Goal: Information Seeking & Learning: Find specific fact

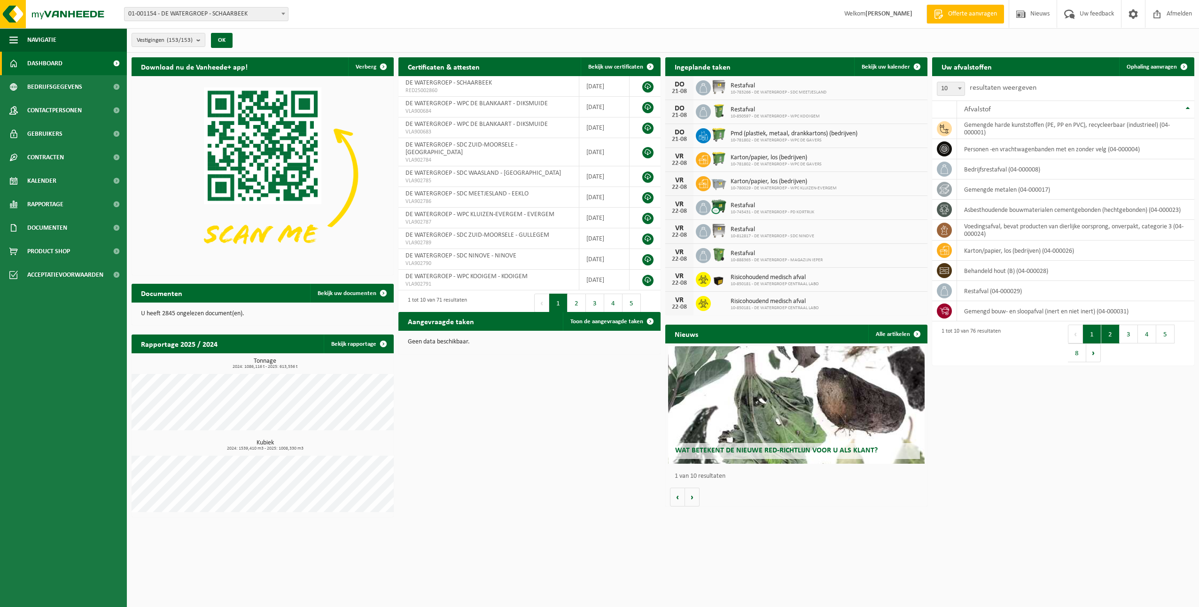
click at [1109, 336] on button "2" at bounding box center [1111, 334] width 18 height 19
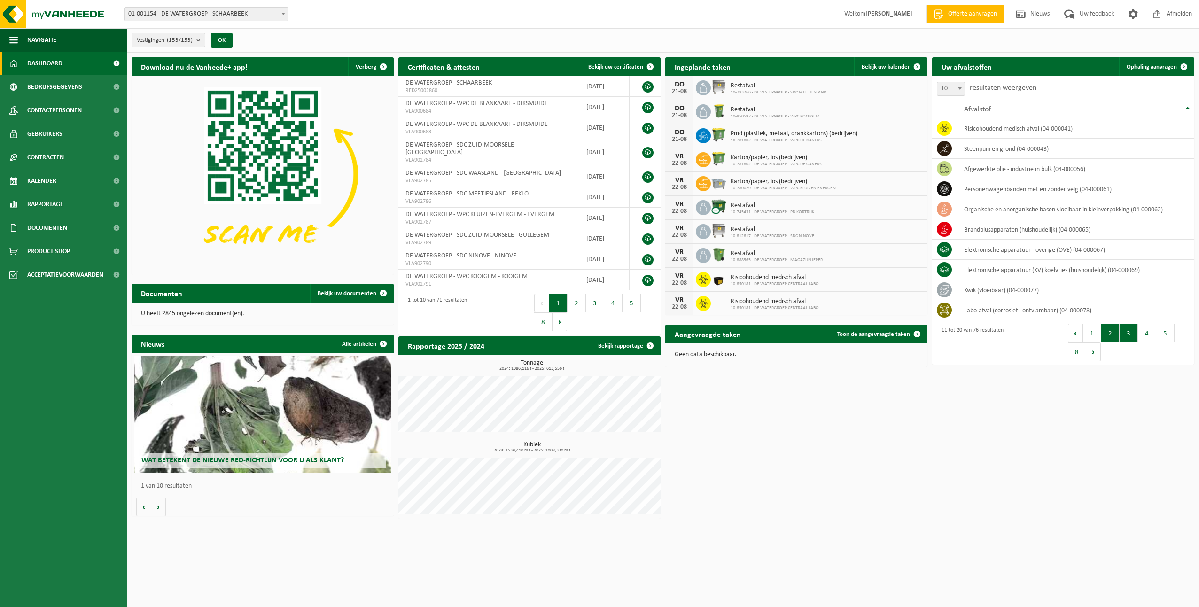
click at [1131, 336] on button "3" at bounding box center [1129, 333] width 18 height 19
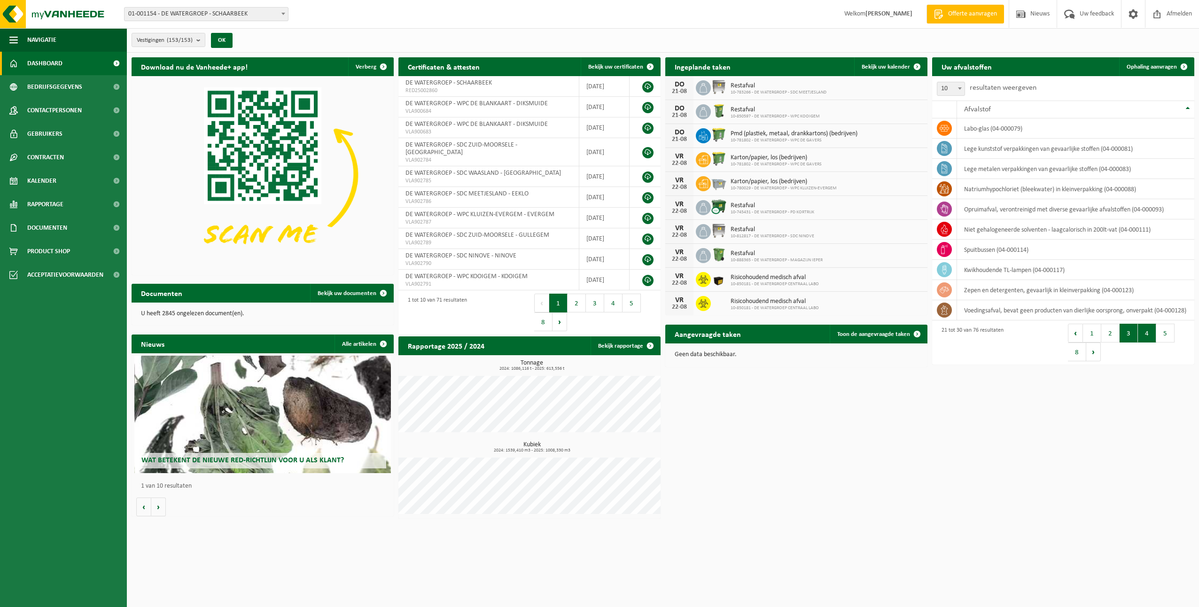
click at [1145, 339] on button "4" at bounding box center [1147, 333] width 18 height 19
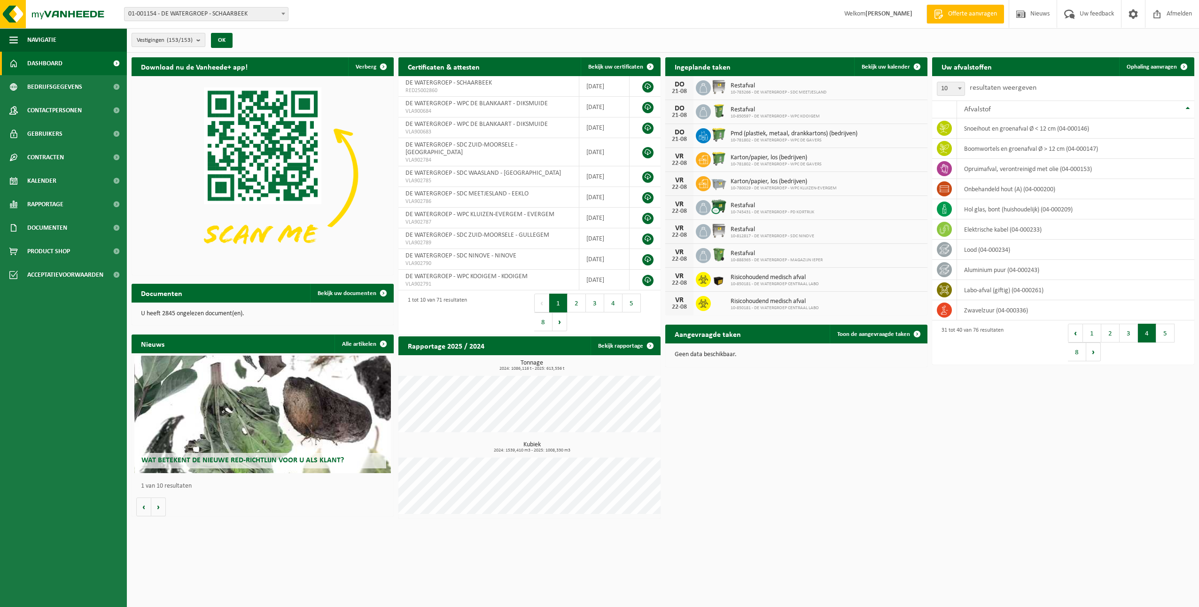
click at [202, 43] on b "submit" at bounding box center [200, 39] width 8 height 13
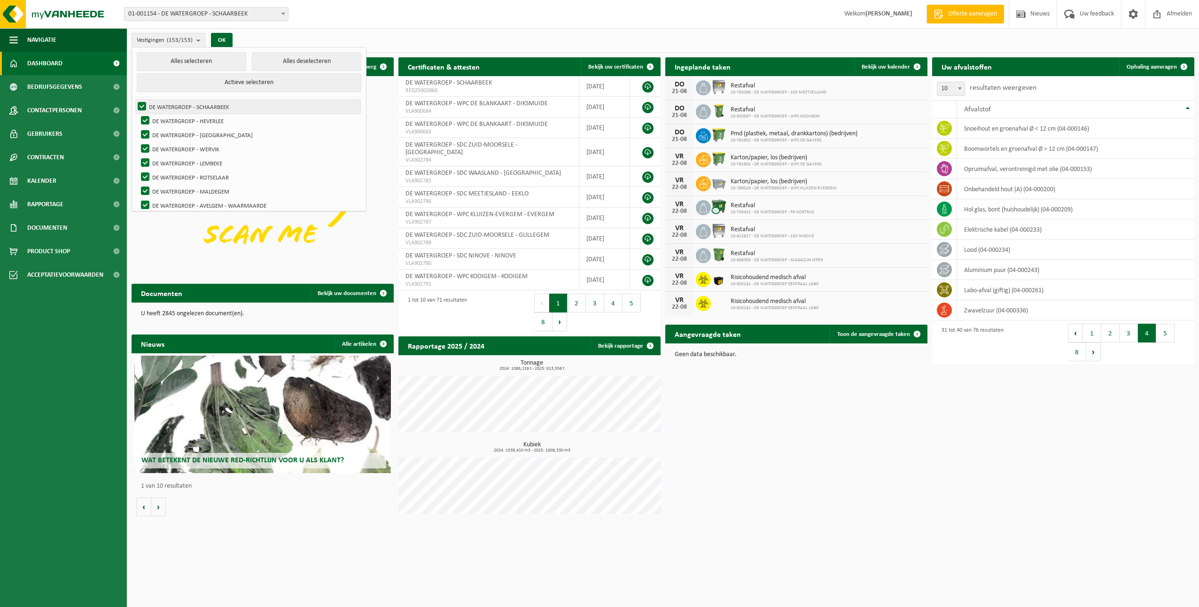
click at [141, 104] on label "DE WATERGROEP - SCHAARBEEK" at bounding box center [248, 107] width 225 height 14
click at [134, 100] on input "DE WATERGROEP - SCHAARBEEK" at bounding box center [134, 99] width 0 height 0
checkbox input "false"
click at [287, 59] on button "Alles deselecteren" at bounding box center [307, 61] width 110 height 19
checkbox input "false"
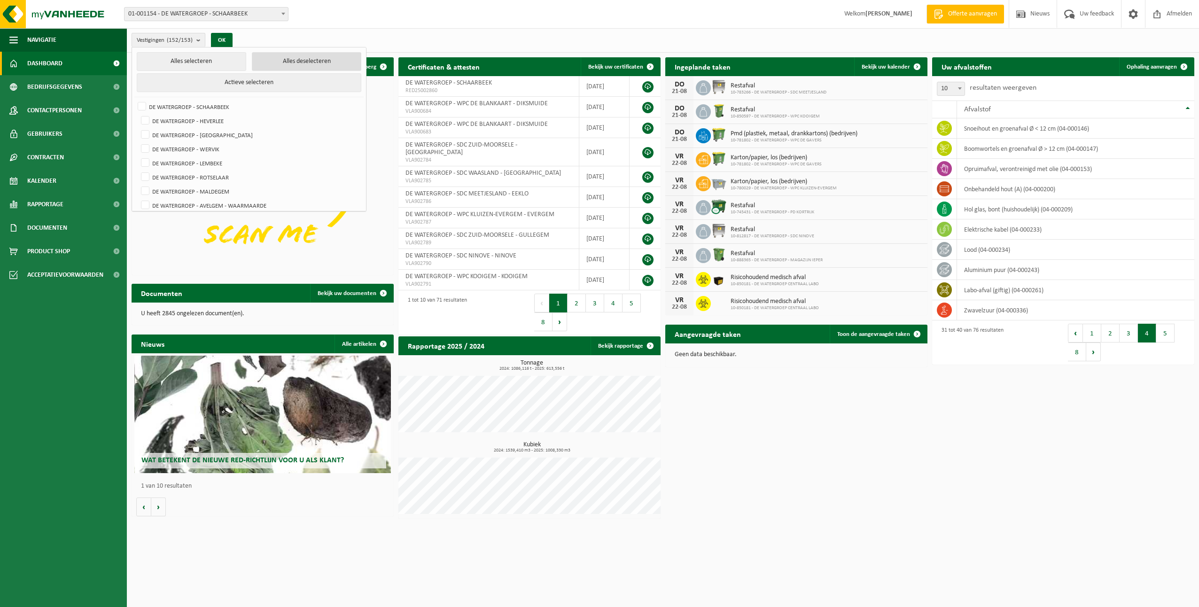
checkbox input "false"
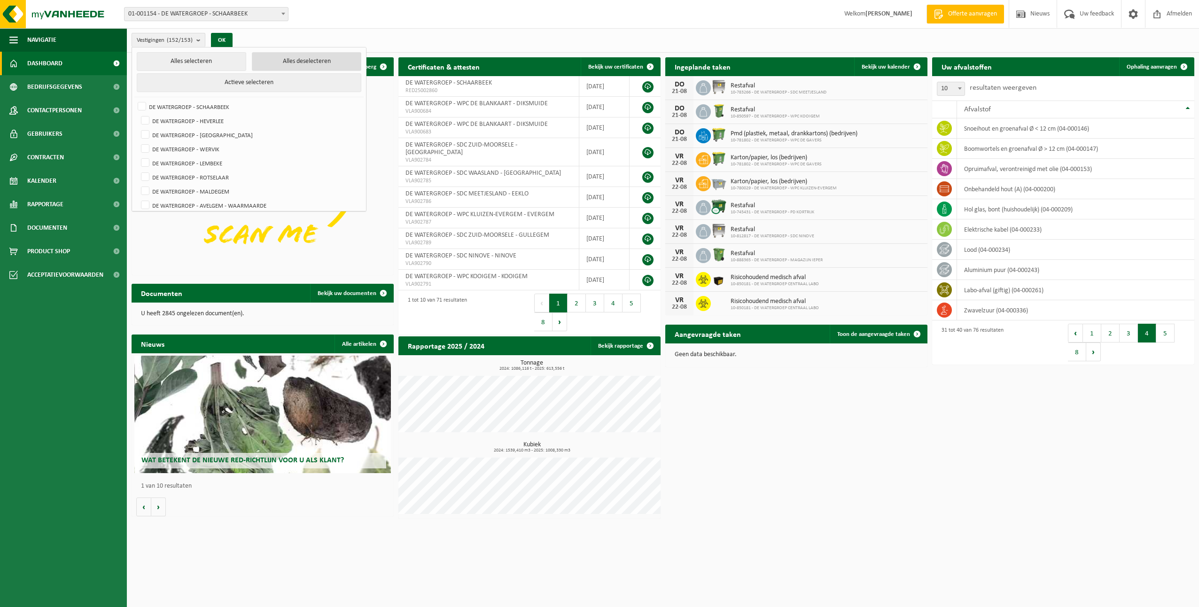
checkbox input "false"
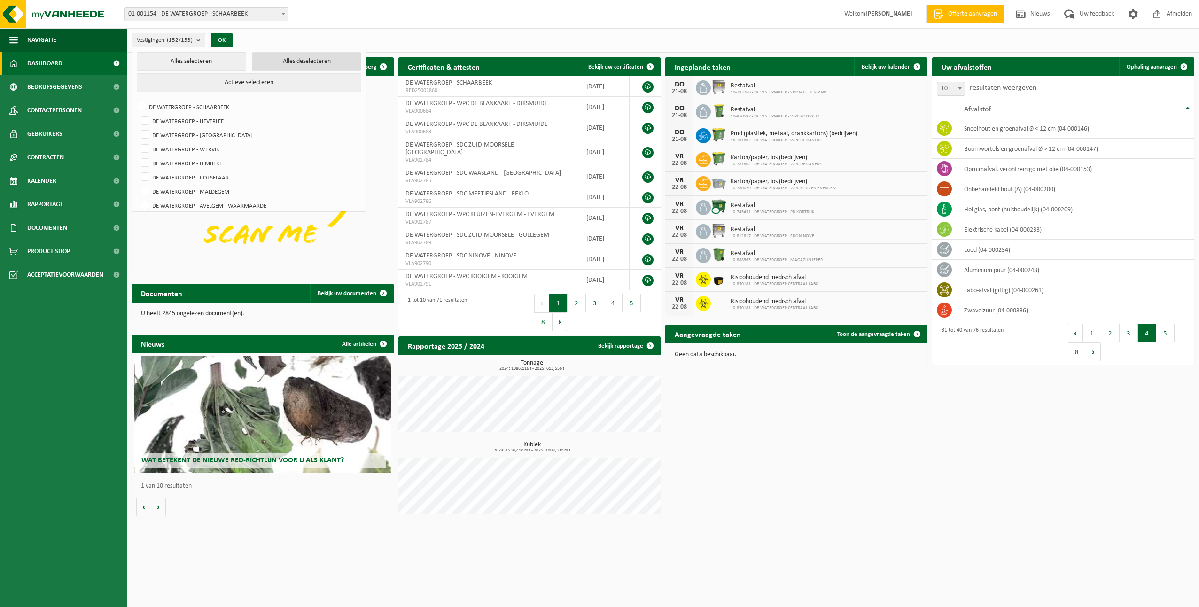
checkbox input "false"
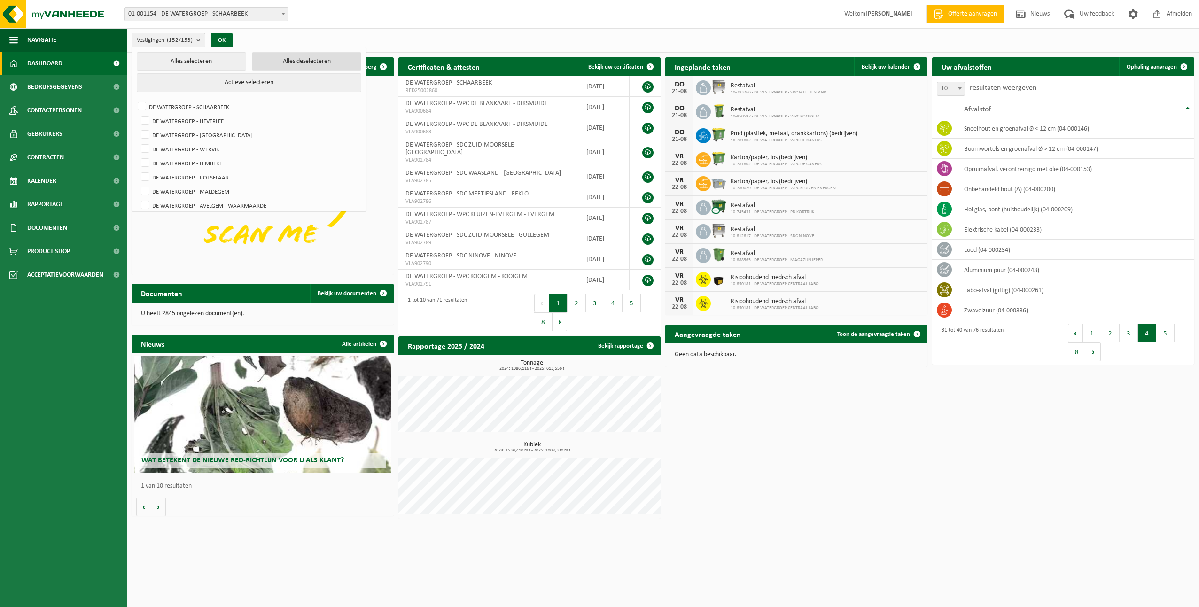
checkbox input "false"
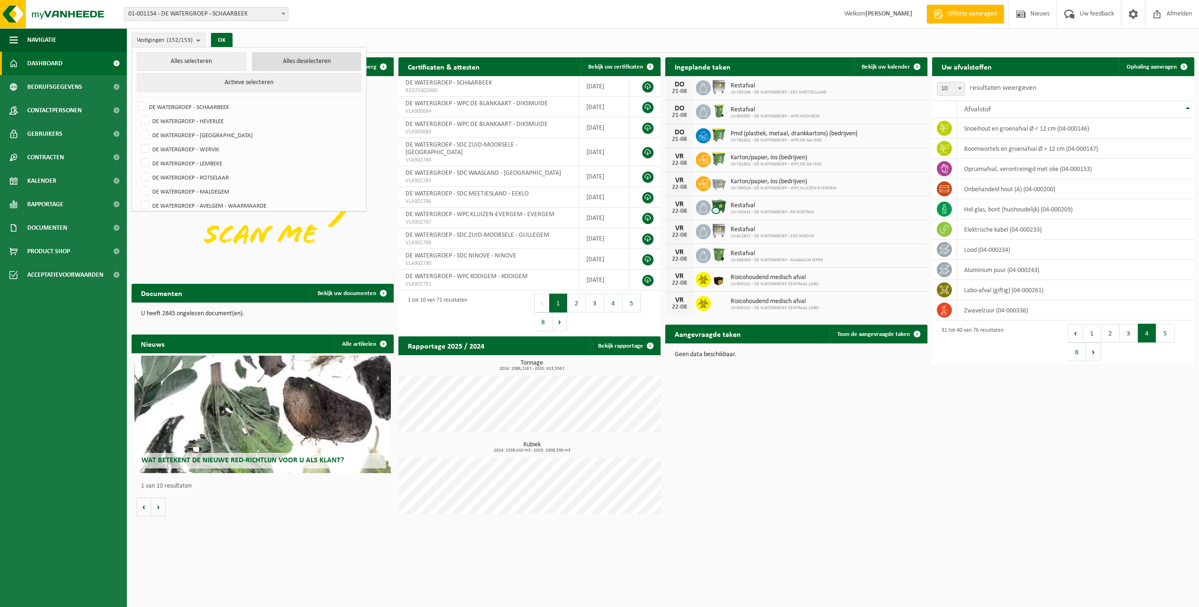
checkbox input "false"
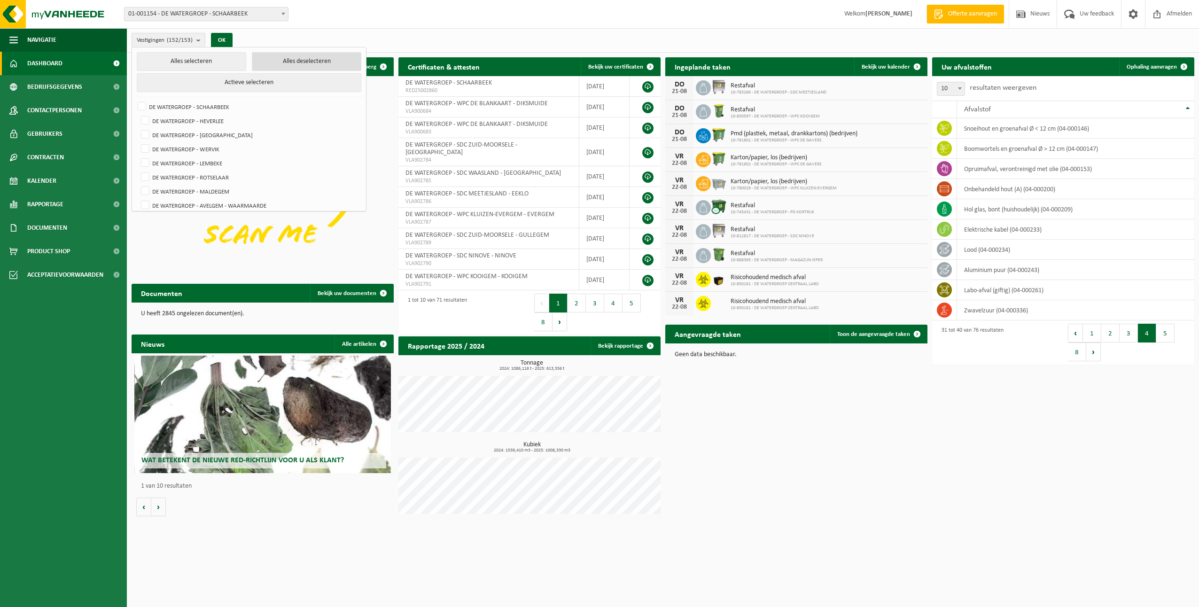
checkbox input "false"
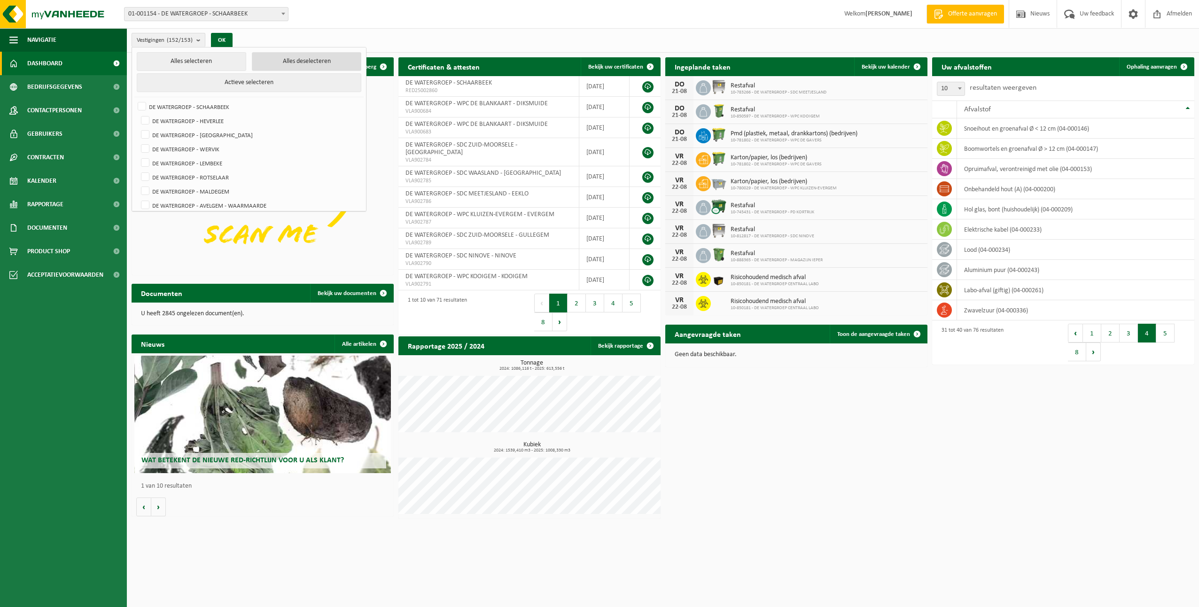
checkbox input "false"
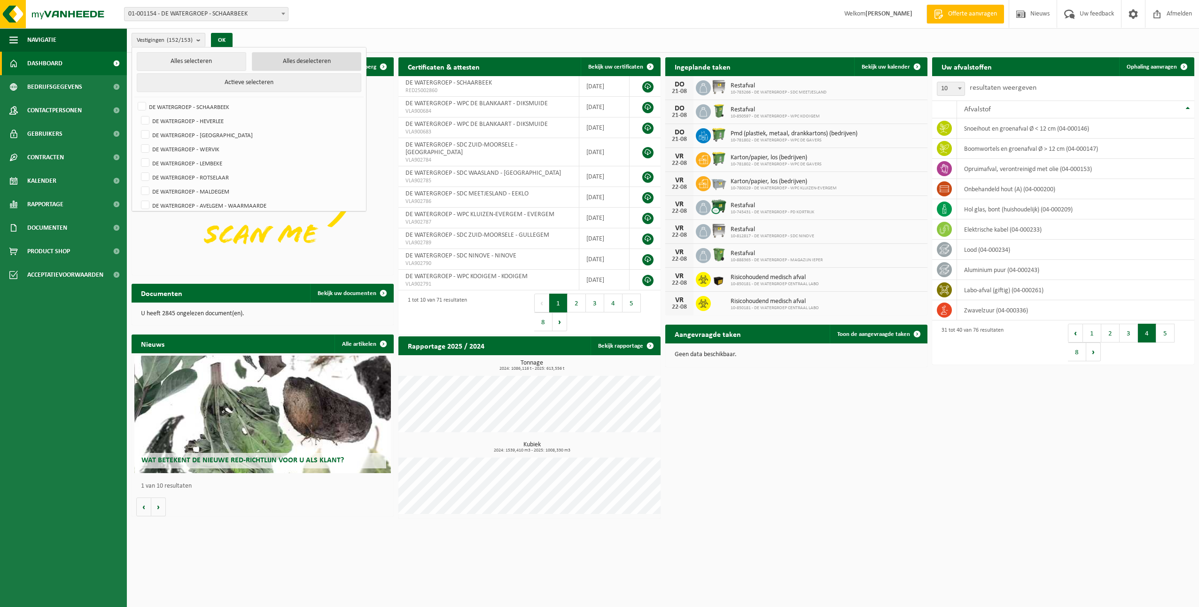
checkbox input "false"
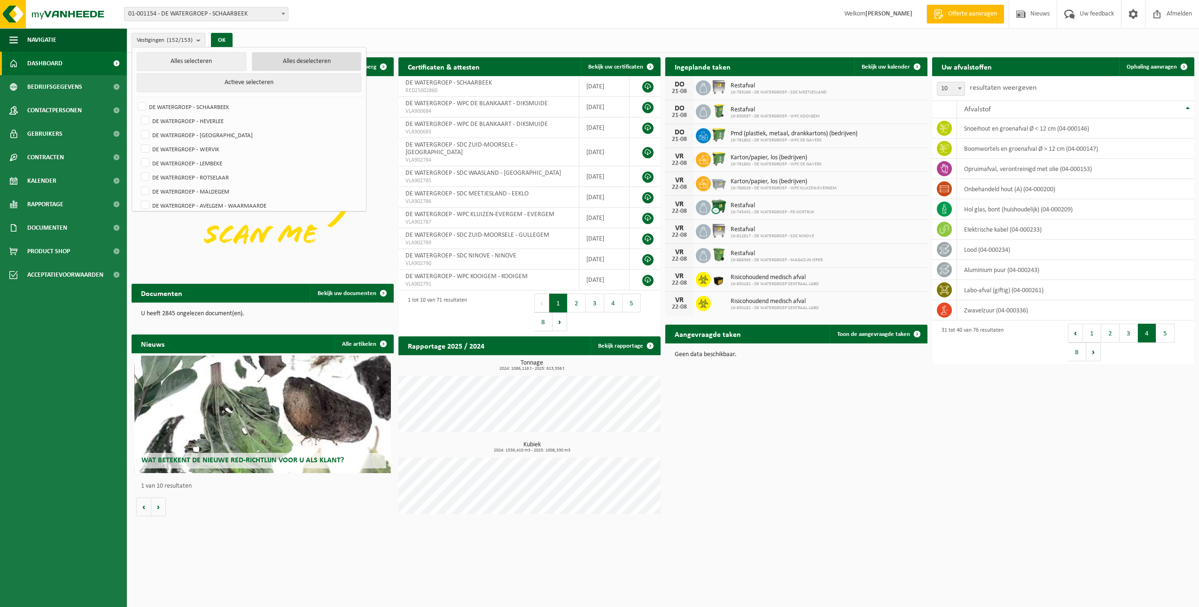
checkbox input "false"
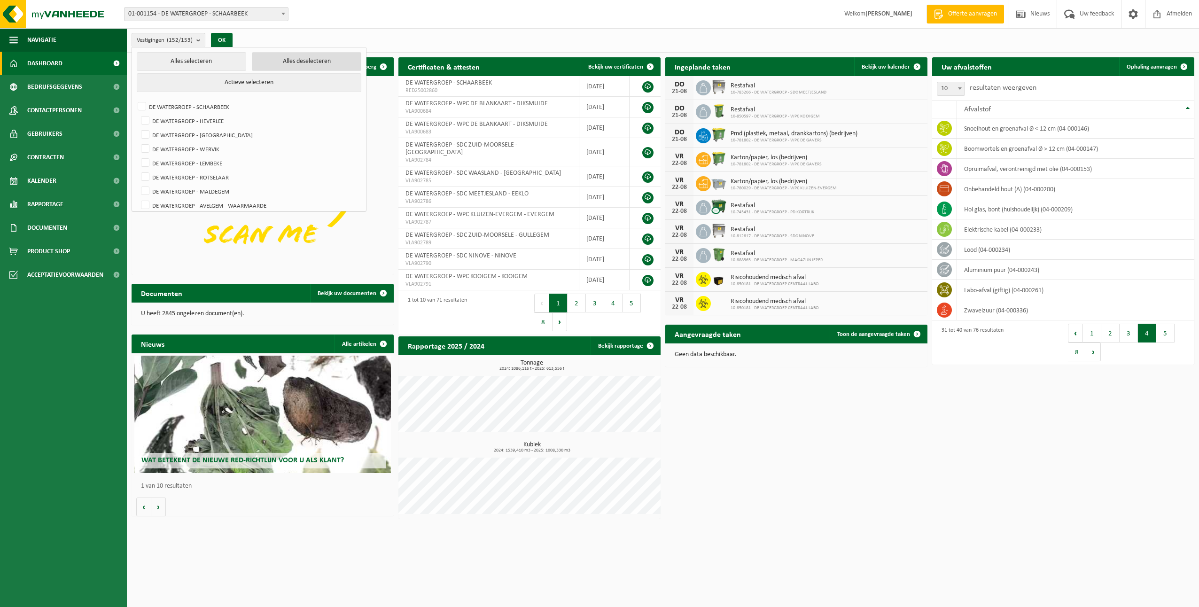
checkbox input "false"
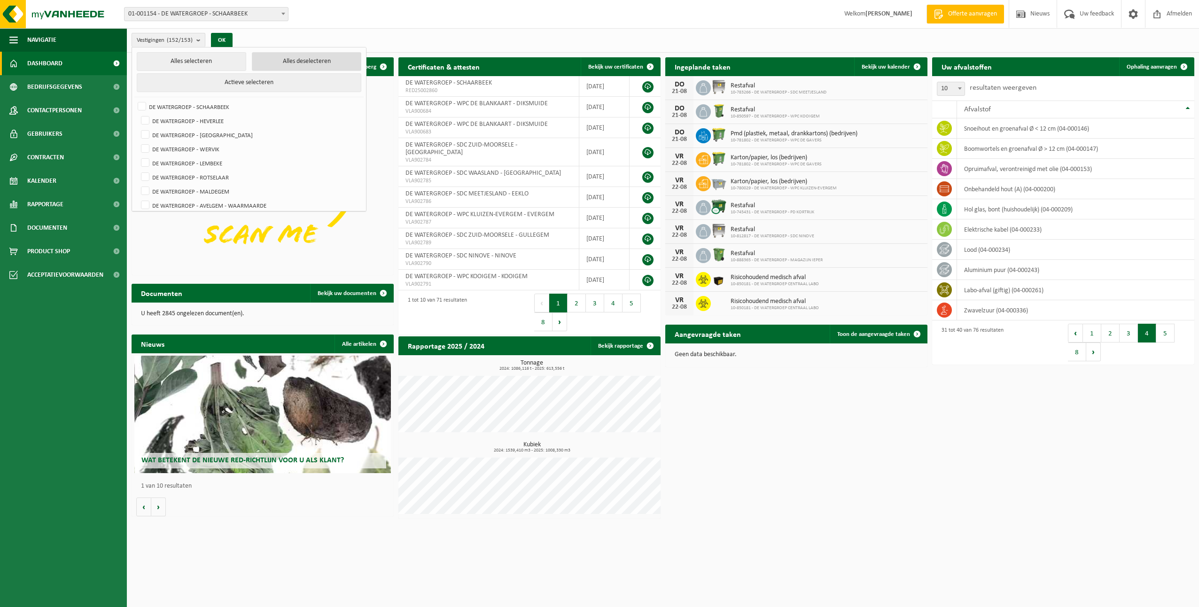
checkbox input "false"
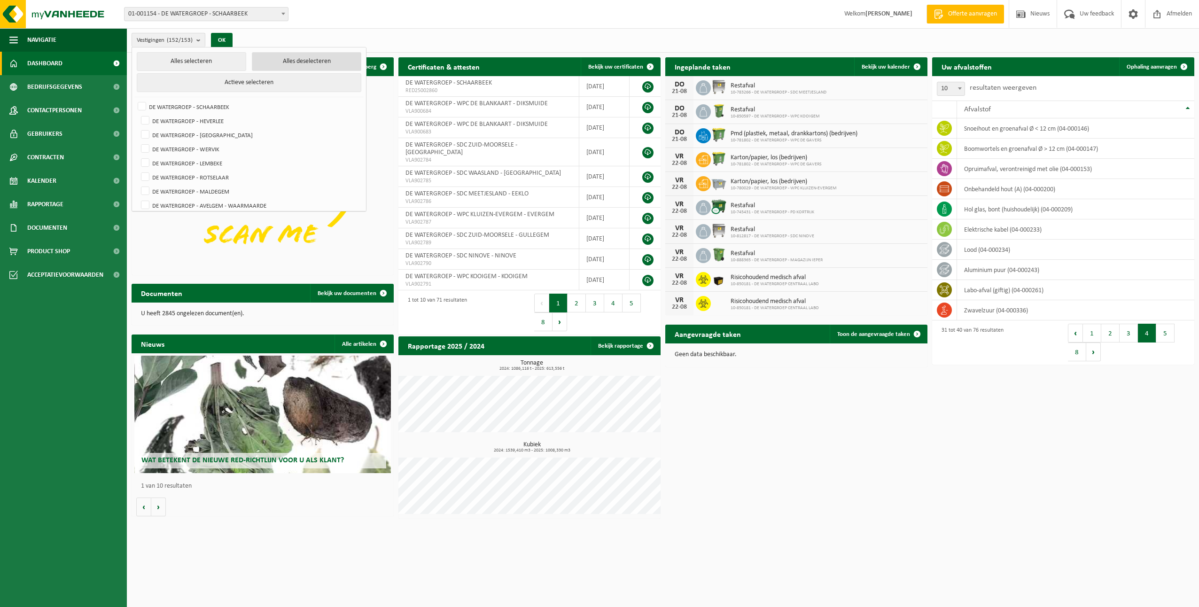
checkbox input "false"
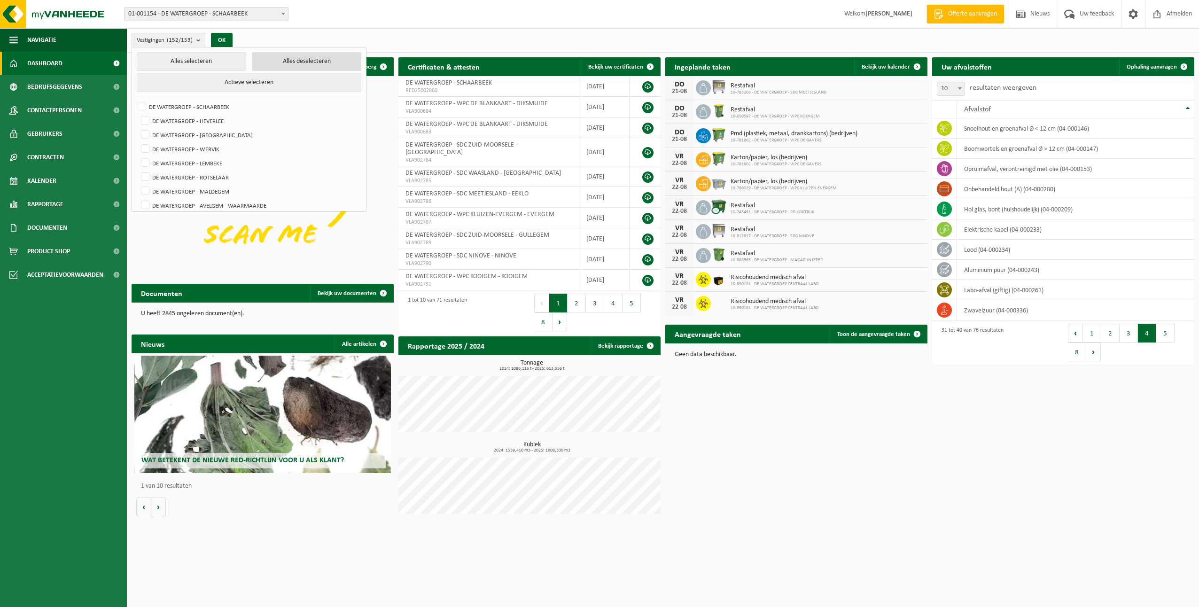
checkbox input "false"
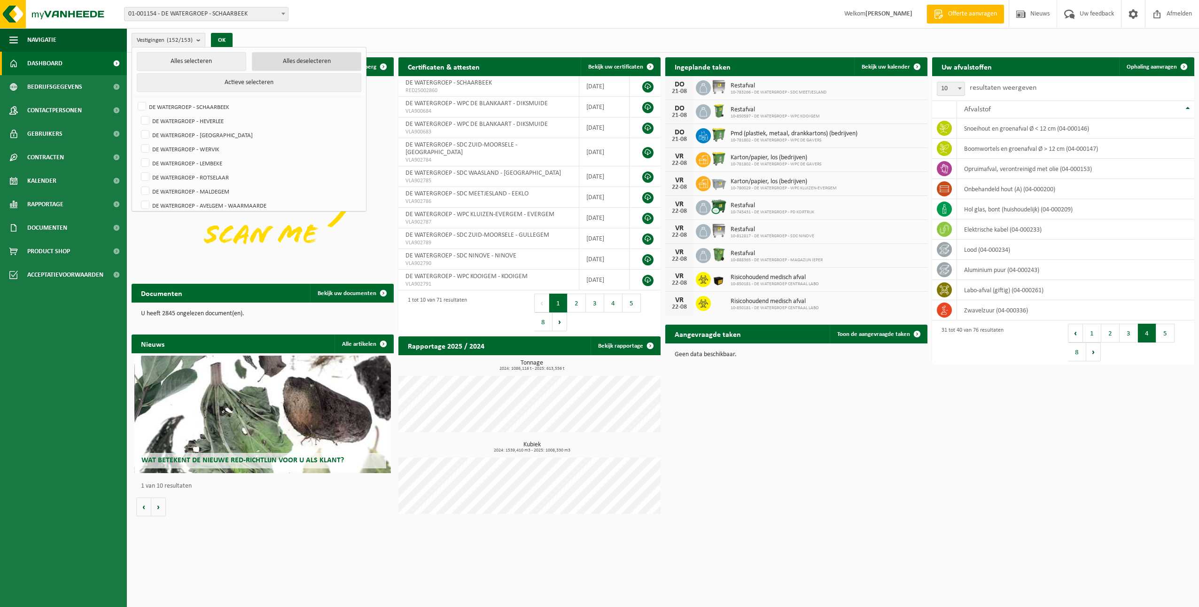
checkbox input "false"
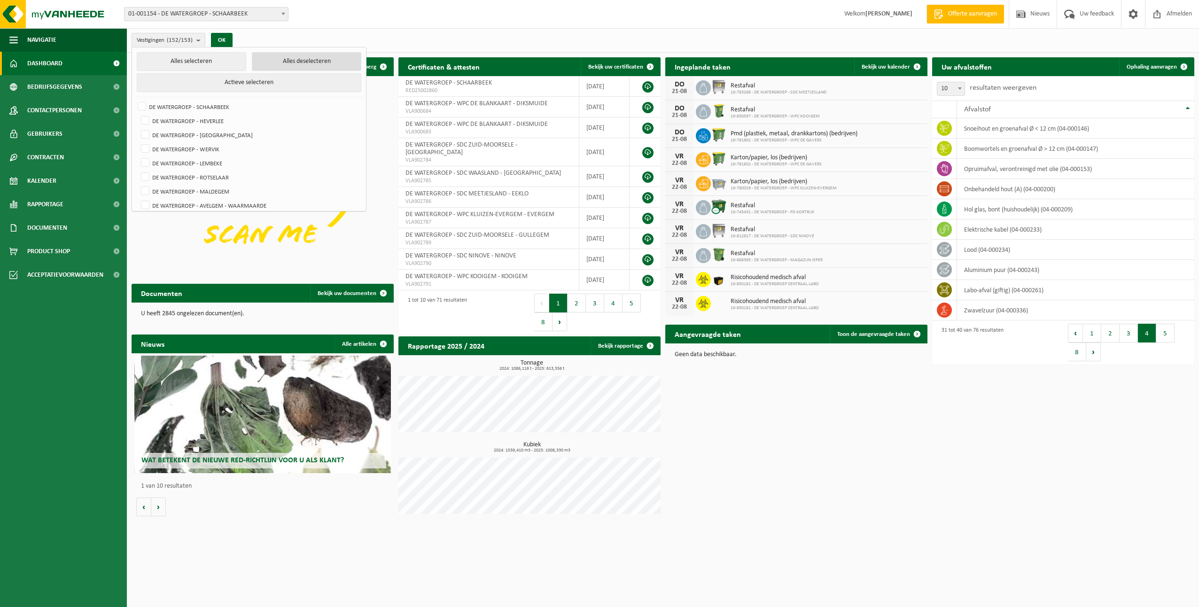
checkbox input "false"
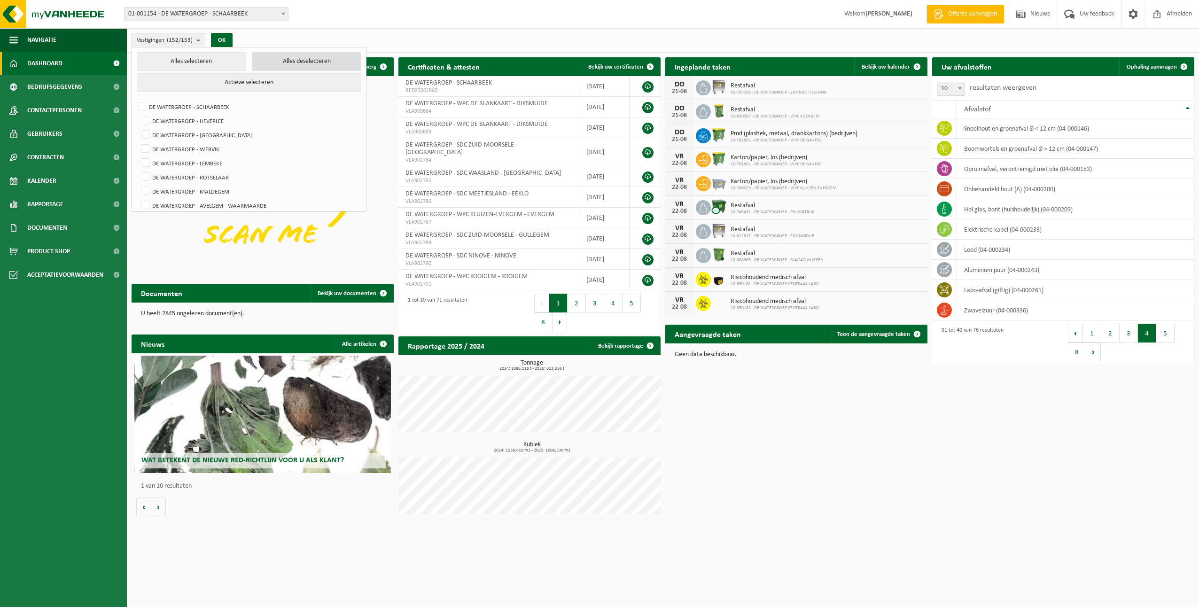
checkbox input "false"
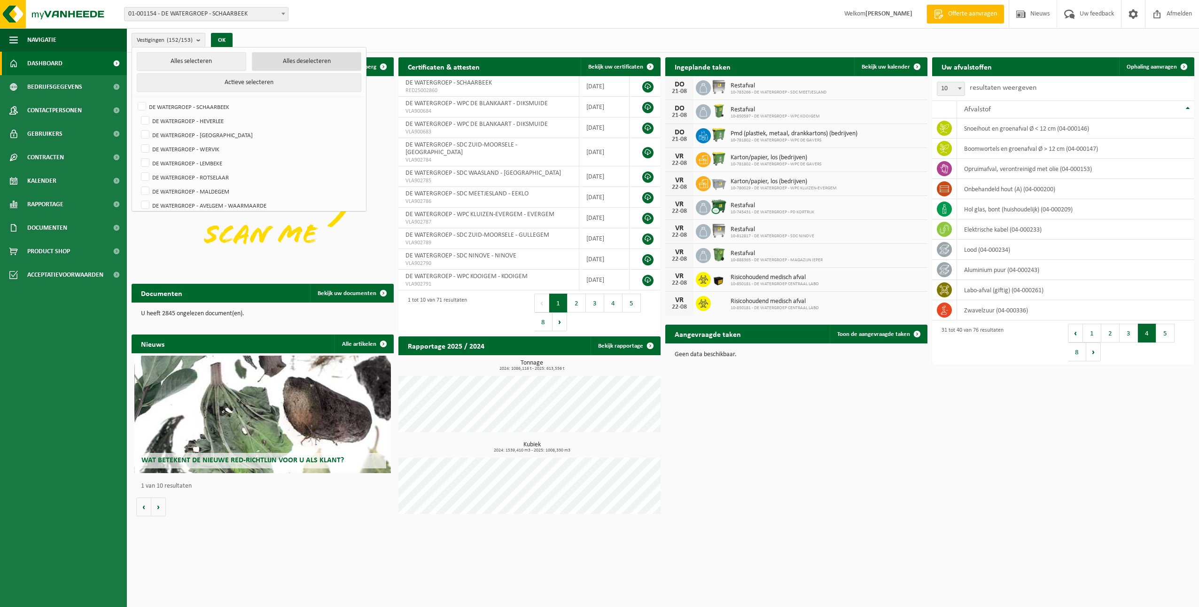
checkbox input "false"
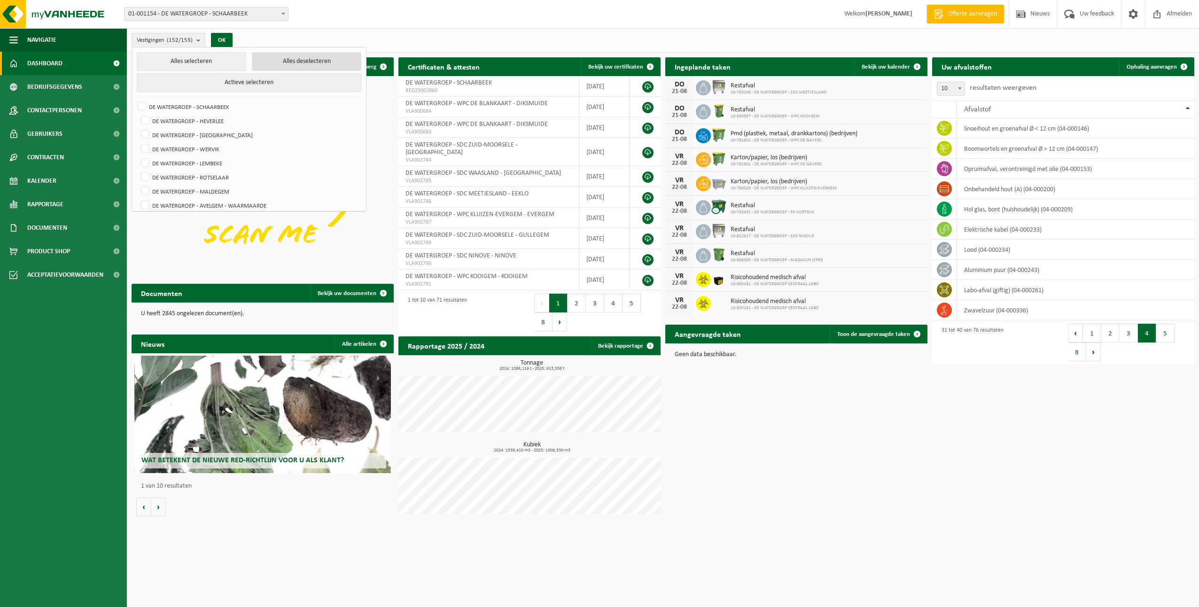
checkbox input "false"
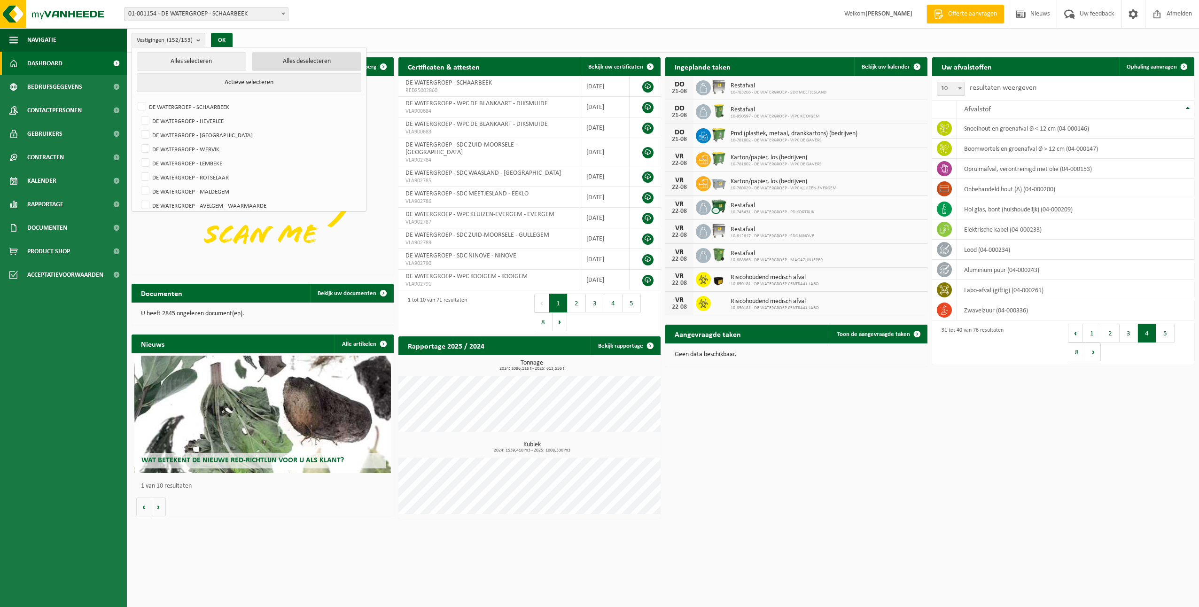
checkbox input "false"
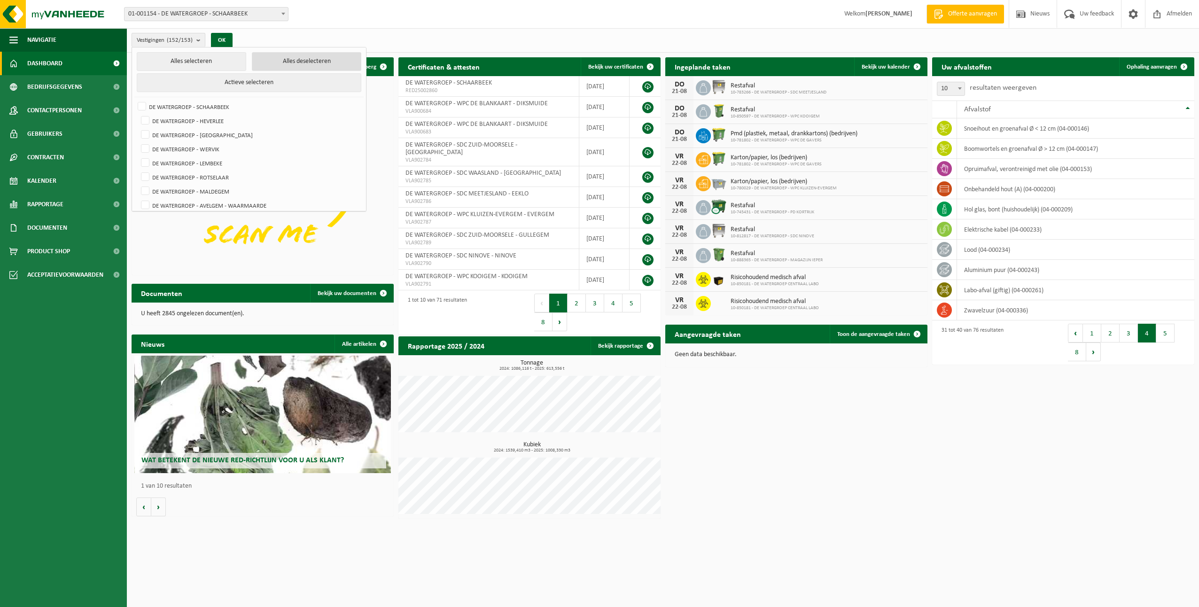
checkbox input "false"
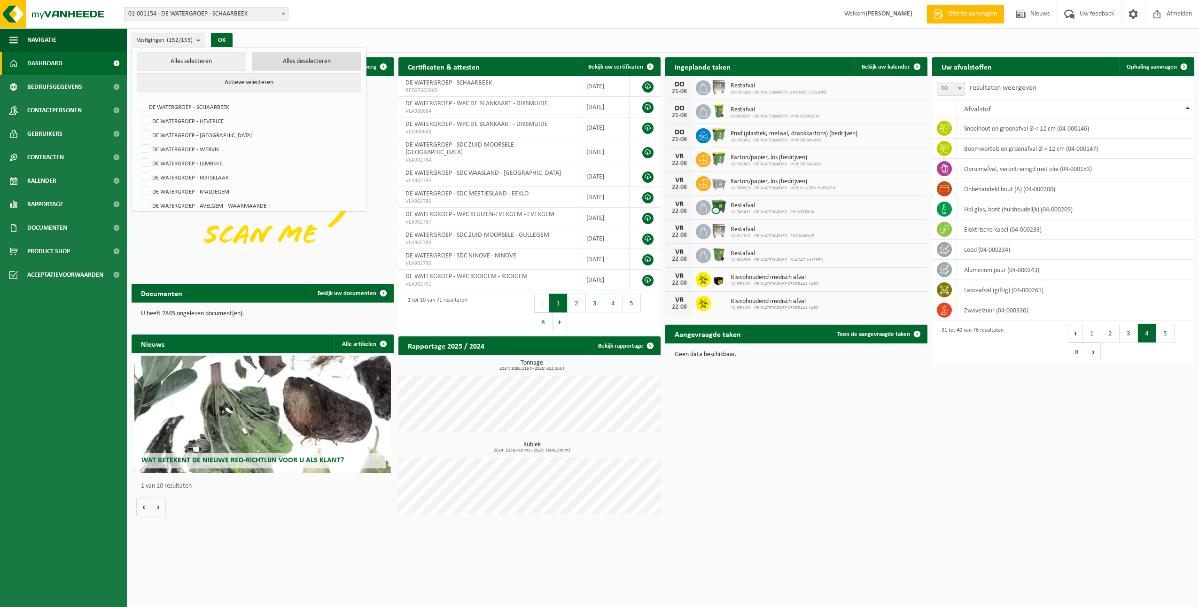
checkbox input "false"
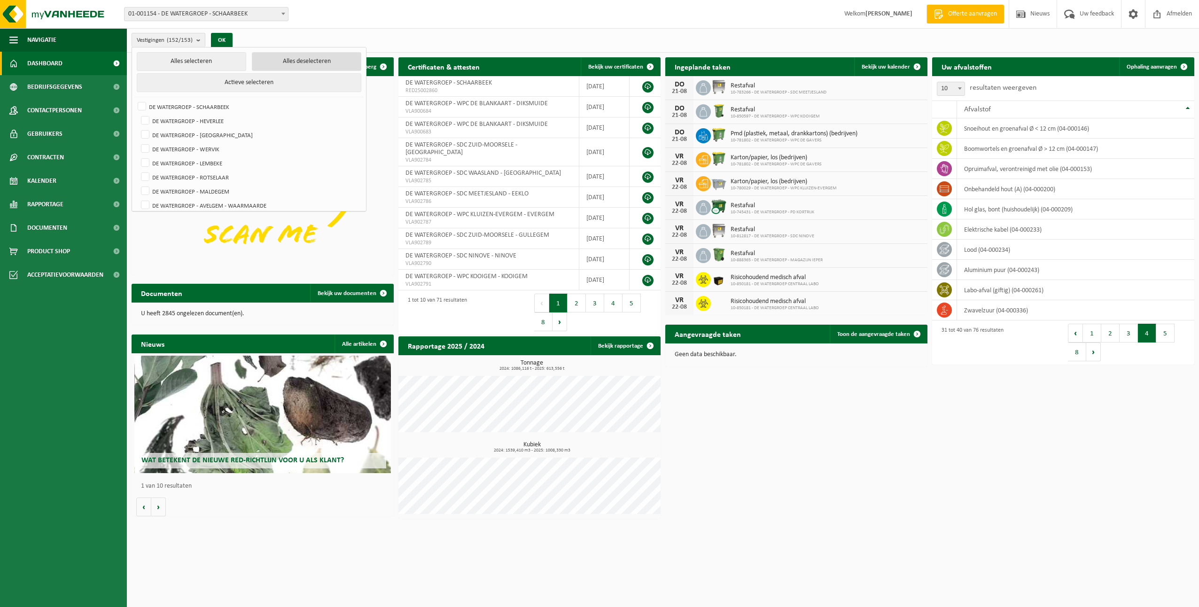
checkbox input "false"
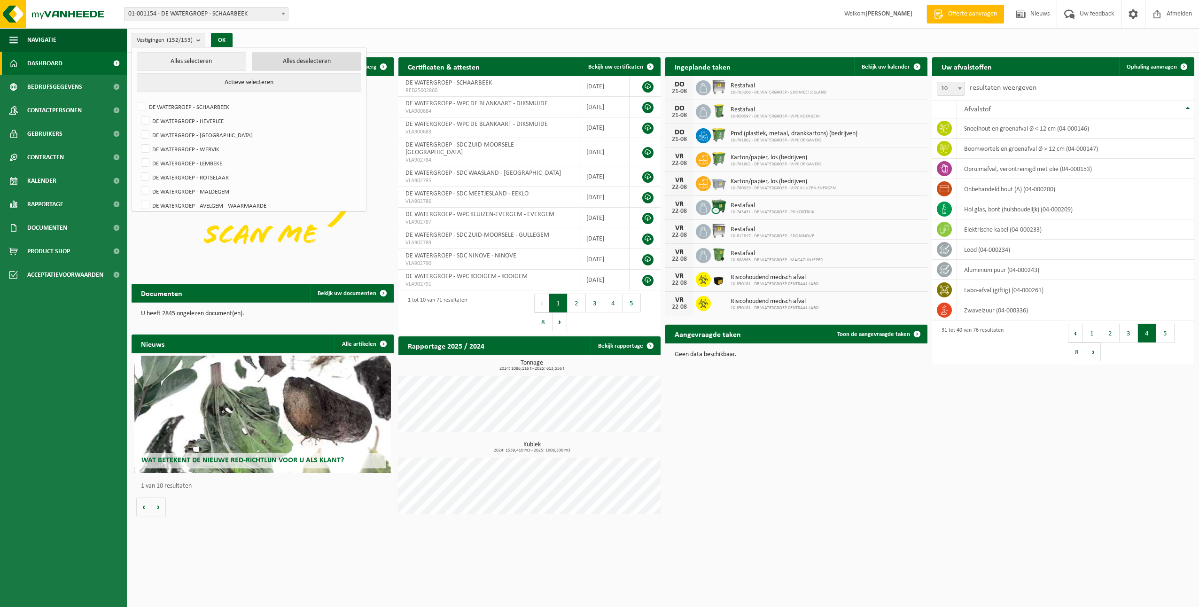
checkbox input "false"
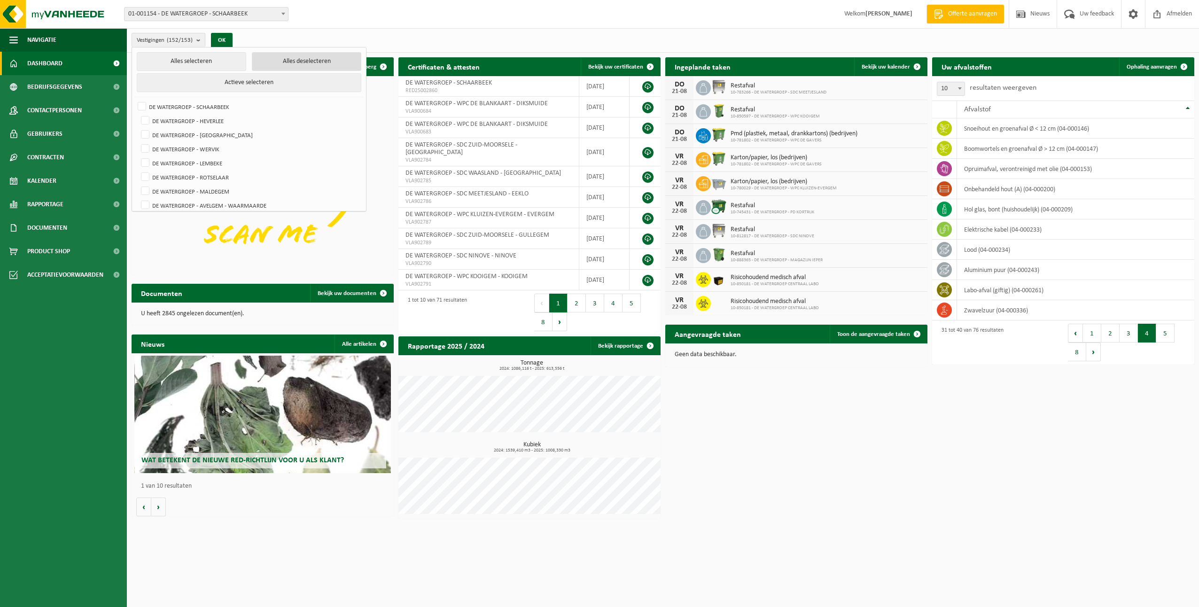
checkbox input "false"
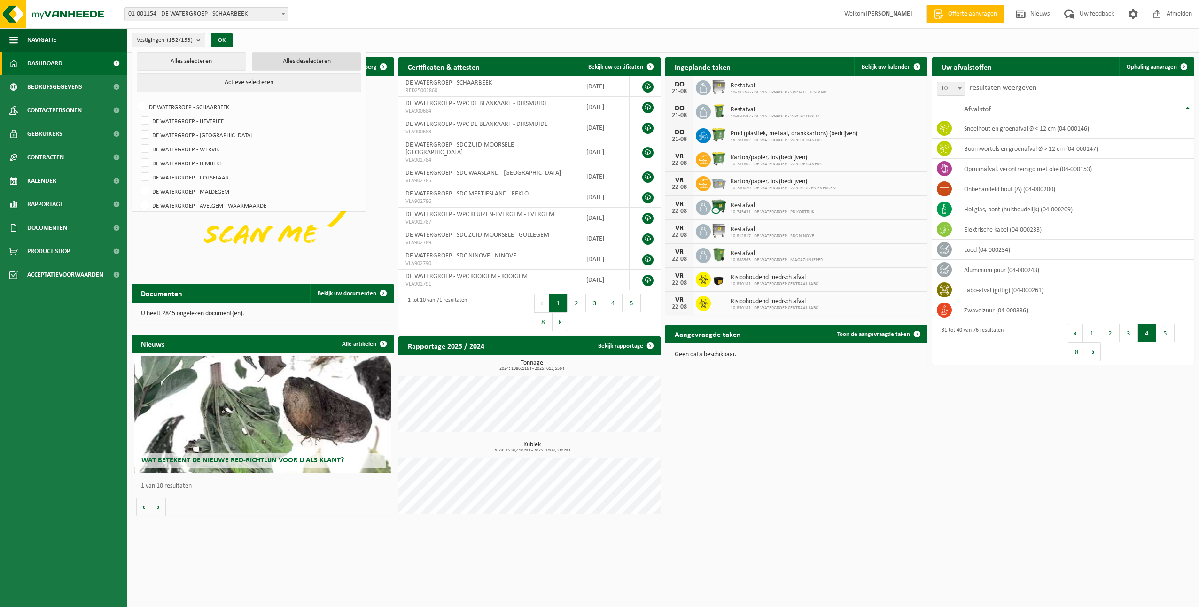
checkbox input "false"
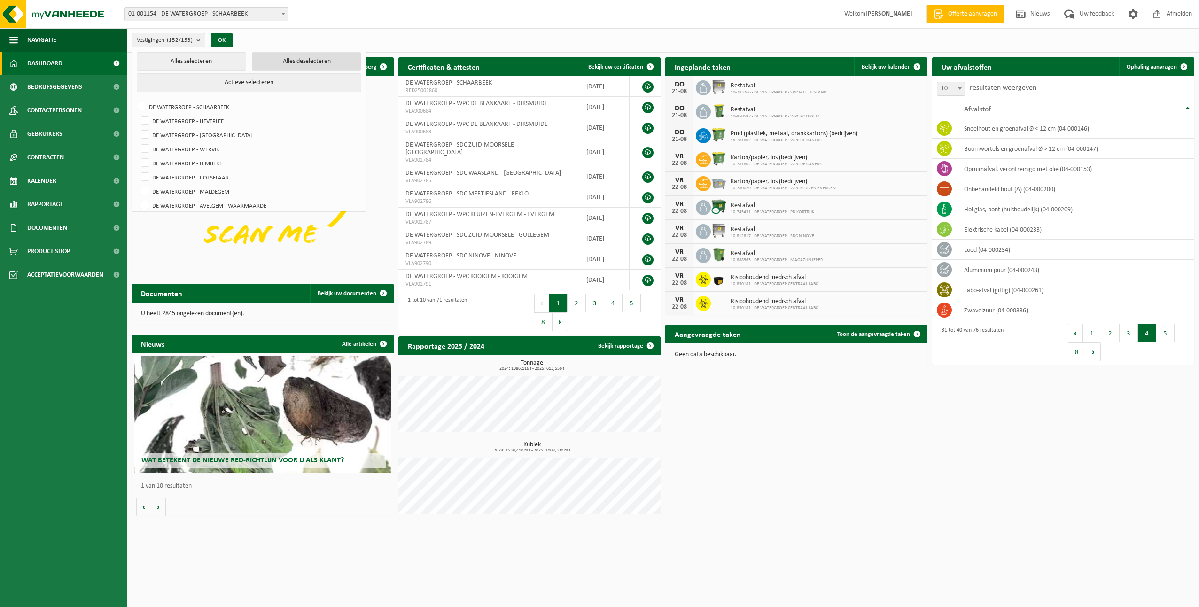
checkbox input "false"
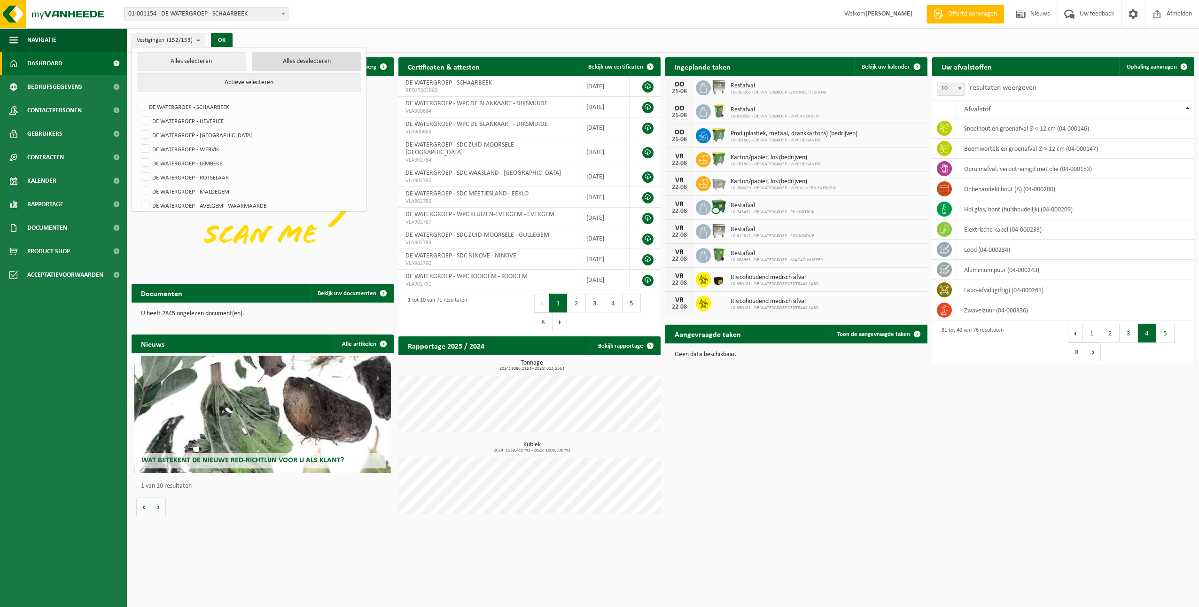
checkbox input "false"
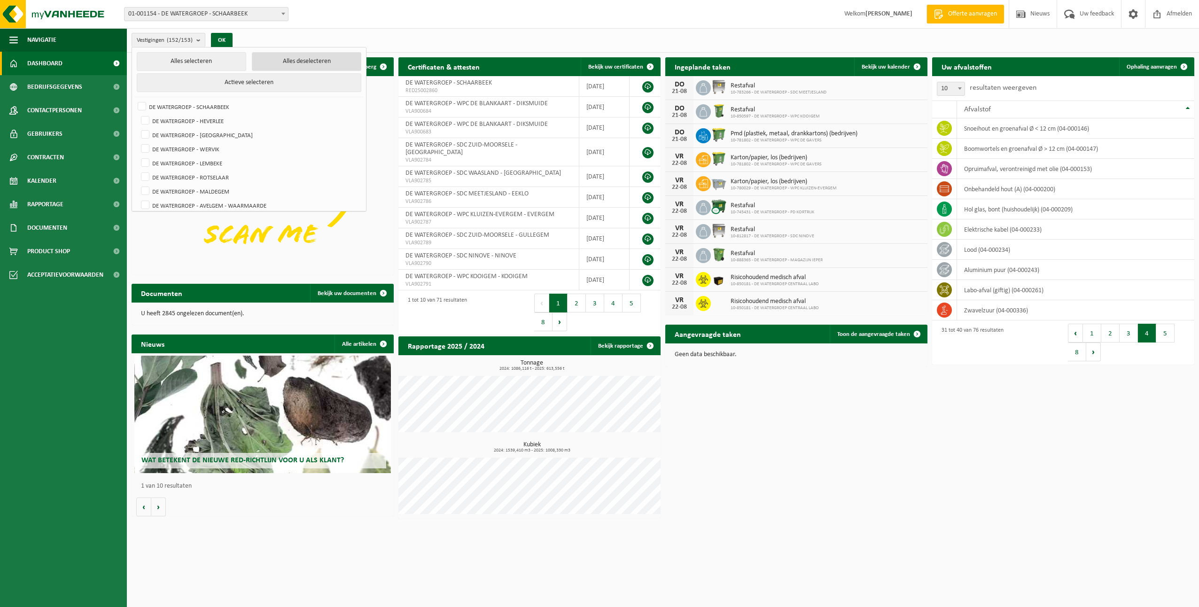
checkbox input "false"
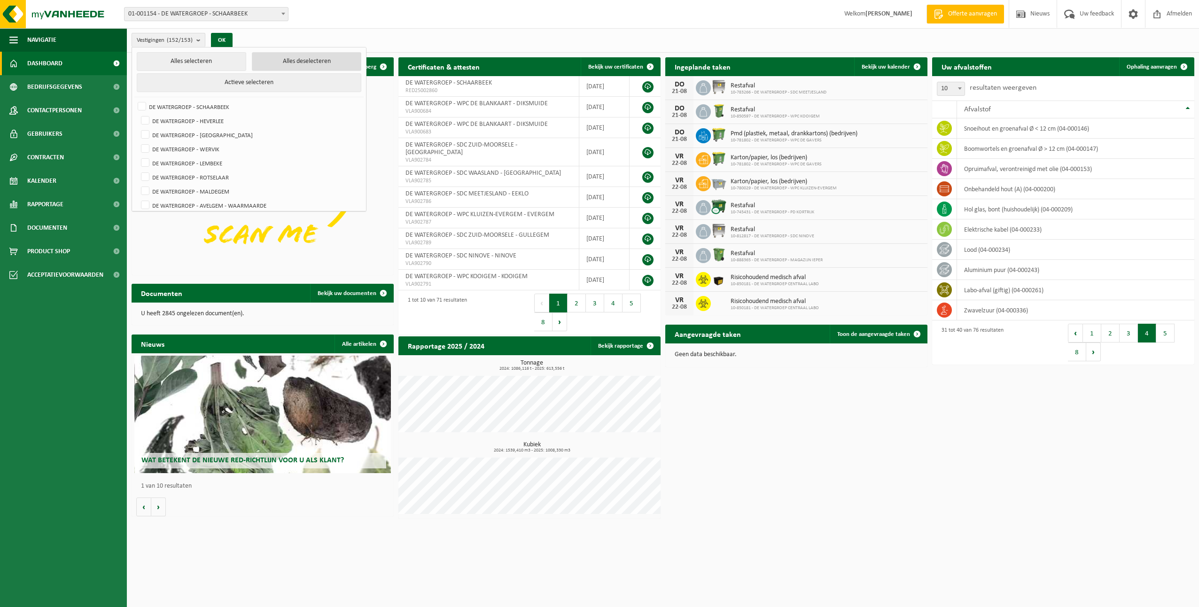
checkbox input "false"
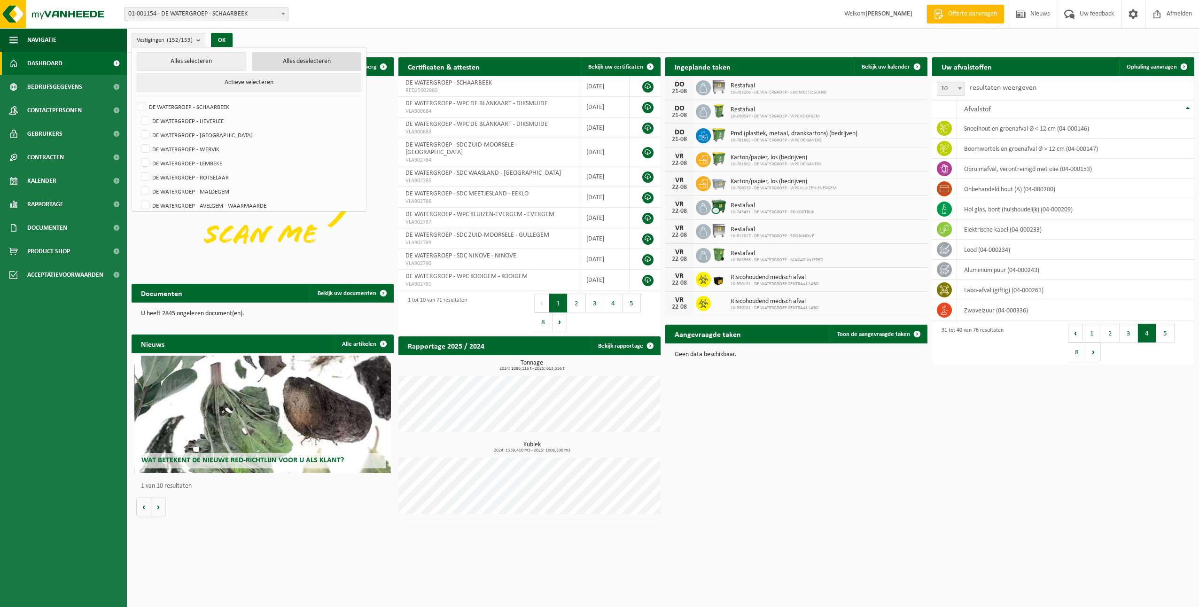
checkbox input "false"
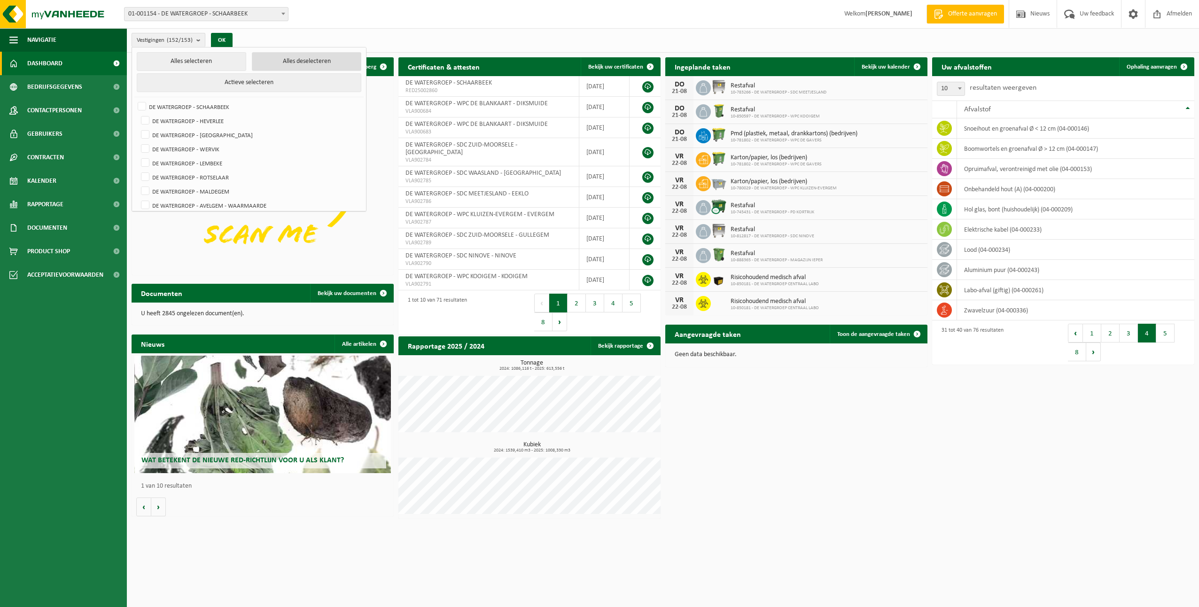
checkbox input "false"
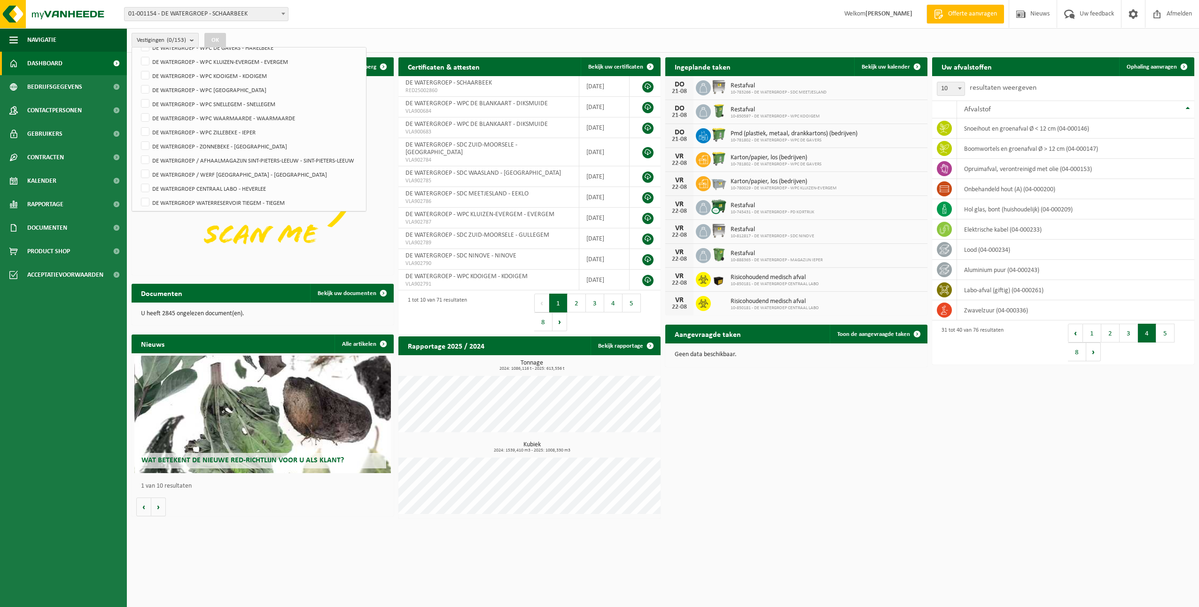
scroll to position [2003, 0]
click at [145, 62] on label "DE WATERGROEP - WPC DE GAVERS - HARELBEKE" at bounding box center [249, 64] width 221 height 14
click at [138, 57] on input "DE WATERGROEP - WPC DE GAVERS - HARELBEKE" at bounding box center [137, 56] width 0 height 0
checkbox input "true"
click at [216, 37] on button "OK" at bounding box center [215, 40] width 22 height 15
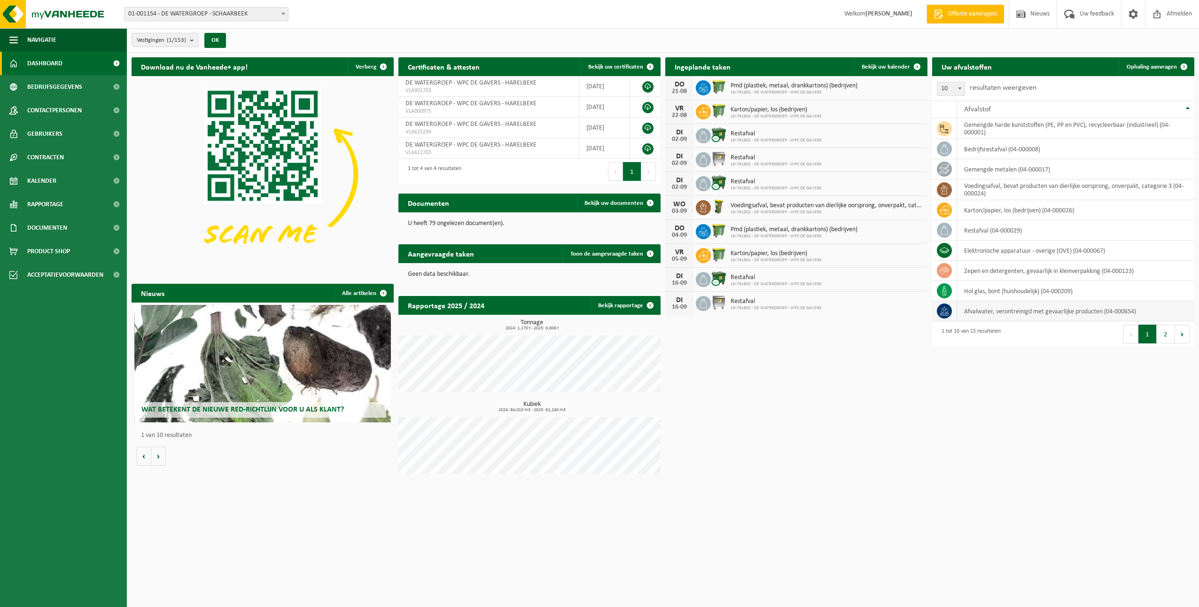
click at [1102, 309] on td "afvalwater, verontreinigd met gevaarlijke producten (04-000654)" at bounding box center [1075, 311] width 237 height 20
